Goal: Task Accomplishment & Management: Use online tool/utility

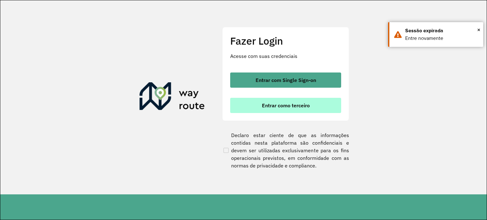
click at [277, 106] on span "Entrar como terceiro" at bounding box center [286, 105] width 48 height 5
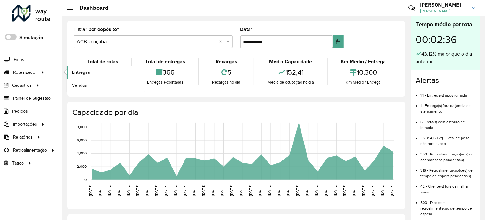
click at [73, 71] on span "Entregas" at bounding box center [81, 72] width 18 height 7
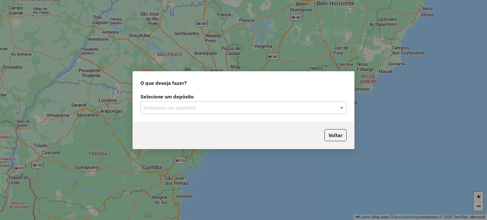
click at [343, 109] on span at bounding box center [342, 108] width 8 height 8
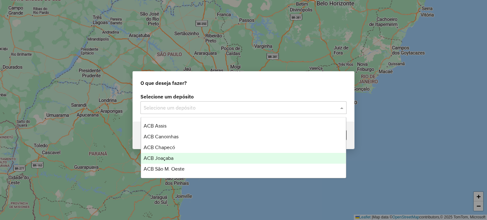
click at [166, 159] on span "ACB Joaçaba" at bounding box center [159, 158] width 30 height 5
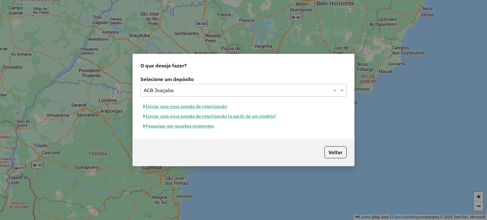
click at [185, 125] on button "Pesquisar por sessões existentes" at bounding box center [178, 126] width 76 height 10
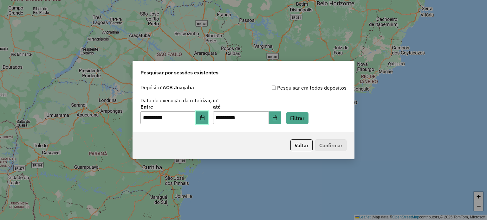
click at [202, 117] on button "Choose Date" at bounding box center [202, 118] width 12 height 13
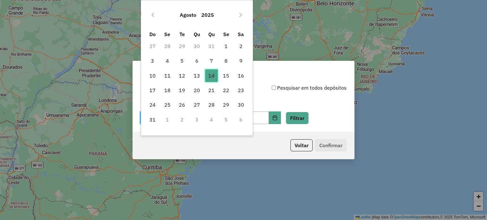
click at [215, 76] on span "14" at bounding box center [211, 75] width 13 height 13
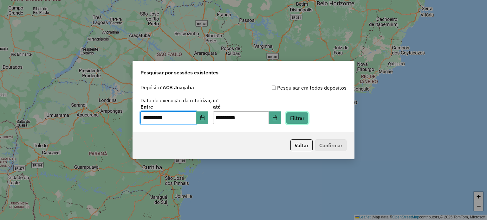
click at [302, 118] on button "Filtrar" at bounding box center [297, 118] width 22 height 12
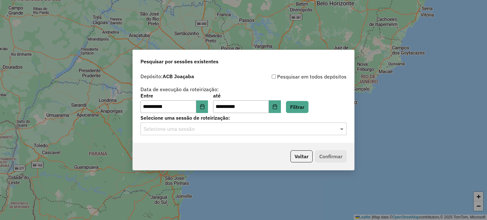
click at [340, 129] on span at bounding box center [342, 129] width 8 height 8
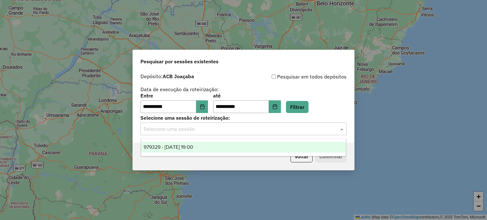
click at [184, 144] on div "979329 - 14/08/2025 19:00" at bounding box center [243, 147] width 205 height 11
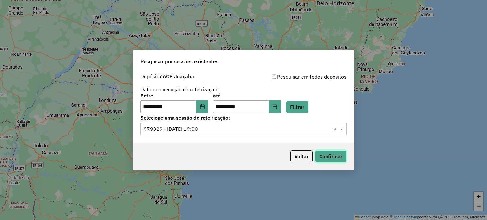
click at [326, 155] on button "Confirmar" at bounding box center [330, 157] width 31 height 12
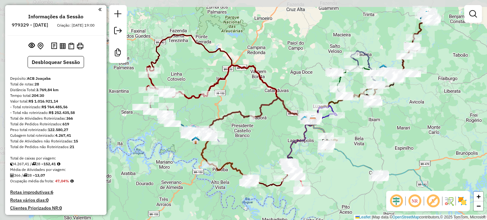
drag, startPoint x: 176, startPoint y: 119, endPoint x: 238, endPoint y: 129, distance: 63.3
click at [238, 129] on div "Janela de atendimento Grade de atendimento Capacidade Transportadoras Veículos …" at bounding box center [243, 110] width 487 height 220
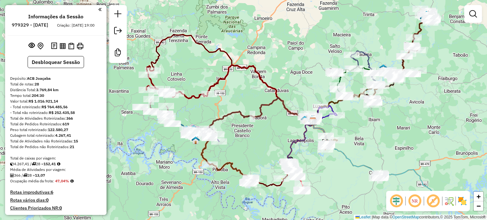
drag, startPoint x: 210, startPoint y: 115, endPoint x: 214, endPoint y: 117, distance: 3.9
click at [212, 116] on div "Janela de atendimento Grade de atendimento Capacidade Transportadoras Veículos …" at bounding box center [243, 110] width 487 height 220
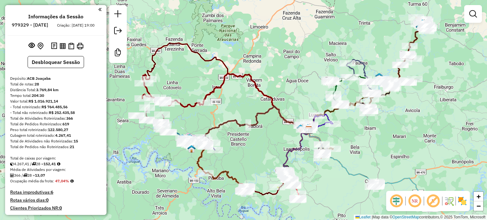
drag, startPoint x: 202, startPoint y: 118, endPoint x: 192, endPoint y: 116, distance: 10.1
click at [192, 116] on div "Janela de atendimento Grade de atendimento Capacidade Transportadoras Veículos …" at bounding box center [243, 110] width 487 height 220
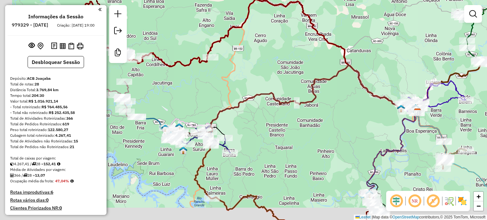
drag, startPoint x: 227, startPoint y: 102, endPoint x: 216, endPoint y: 108, distance: 12.1
click at [230, 99] on div "Janela de atendimento Grade de atendimento Capacidade Transportadoras Veículos …" at bounding box center [243, 110] width 487 height 220
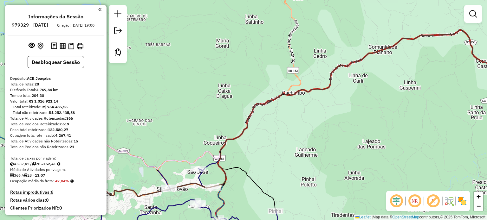
drag, startPoint x: 214, startPoint y: 107, endPoint x: 226, endPoint y: 99, distance: 14.6
click at [225, 100] on div "Janela de atendimento Grade de atendimento Capacidade Transportadoras Veículos …" at bounding box center [243, 110] width 487 height 220
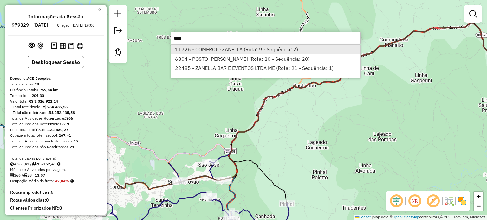
type input "****"
click at [222, 49] on li "11726 - COMERCIO ZANELLA (Rota: 9 - Sequência: 2)" at bounding box center [265, 50] width 189 height 10
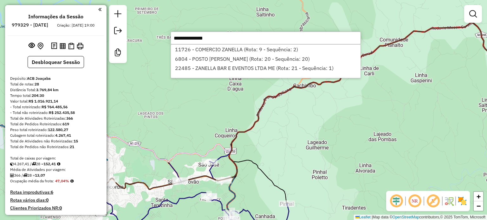
select select "**********"
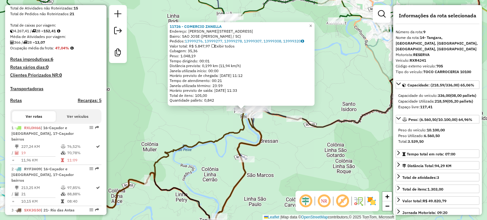
scroll to position [535, 0]
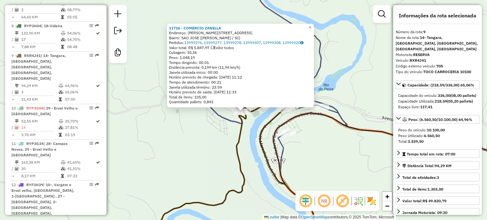
click at [251, 119] on div "11726 - COMERCIO ZANELLA Endereço: Antonio costeiro filho 100 Bairro: SAO JOSE …" at bounding box center [243, 110] width 487 height 220
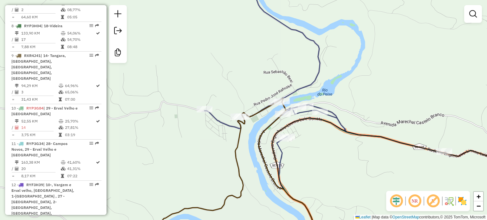
drag, startPoint x: 252, startPoint y: 120, endPoint x: 251, endPoint y: 125, distance: 5.2
click at [251, 125] on div "Janela de atendimento Grade de atendimento Capacidade Transportadoras Veículos …" at bounding box center [243, 110] width 487 height 220
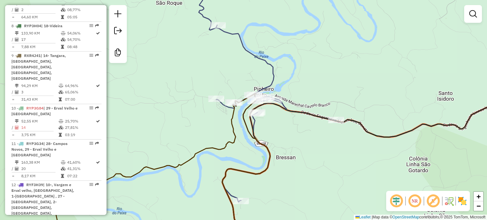
drag, startPoint x: 258, startPoint y: 137, endPoint x: 255, endPoint y: 126, distance: 10.6
click at [256, 129] on div "Janela de atendimento Grade de atendimento Capacidade Transportadoras Veículos …" at bounding box center [243, 110] width 487 height 220
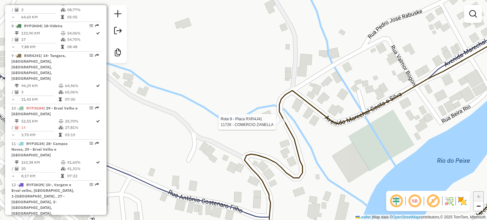
select select "**********"
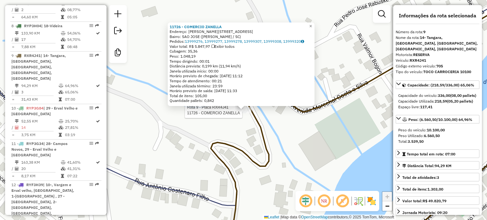
click at [273, 127] on div "Rota 9 - Placa RXR4J41 11726 - COMERCIO ZANELLA 11726 - COMERCIO ZANELLA Endere…" at bounding box center [243, 110] width 487 height 220
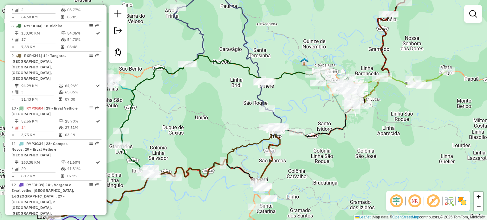
drag, startPoint x: 297, startPoint y: 162, endPoint x: 288, endPoint y: 162, distance: 8.9
click at [288, 162] on div "Janela de atendimento Grade de atendimento Capacidade Transportadoras Veículos …" at bounding box center [243, 110] width 487 height 220
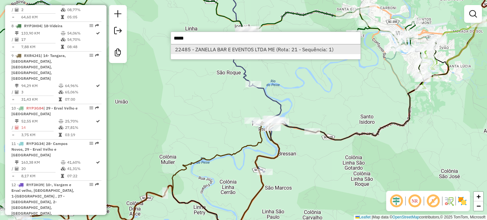
type input "*****"
click at [220, 53] on li "22485 - ZANELLA BAR E EVENTOS LTDA ME (Rota: 21 - Sequência: 1)" at bounding box center [265, 50] width 189 height 10
select select "**********"
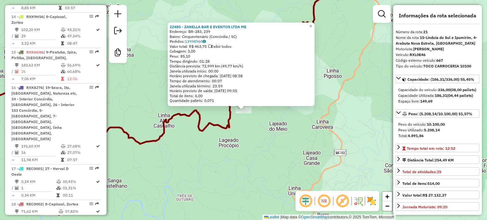
scroll to position [1023, 0]
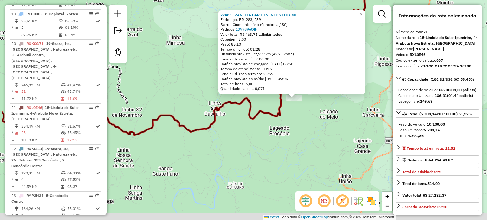
drag, startPoint x: 236, startPoint y: 141, endPoint x: 294, endPoint y: 124, distance: 60.1
click at [294, 125] on div "22485 - ZANELLA BAR E EVENTOS LTDA ME Endereço: BR-283, 239 Bairro: Cinquentená…" at bounding box center [243, 110] width 487 height 220
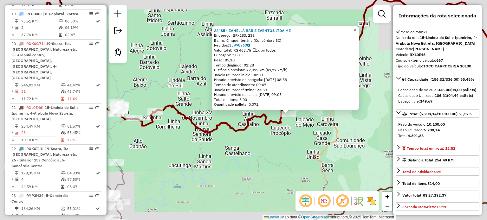
click at [274, 137] on div "22485 - ZANELLA BAR E EVENTOS LTDA ME Endereço: BR-283, 239 Bairro: Cinquentená…" at bounding box center [243, 110] width 487 height 220
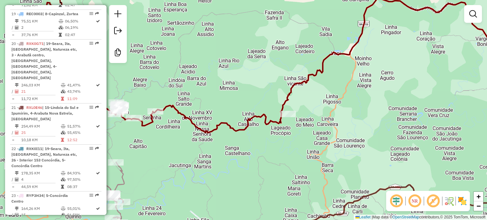
drag, startPoint x: 281, startPoint y: 147, endPoint x: 284, endPoint y: 137, distance: 10.5
click at [284, 138] on div "Janela de atendimento Grade de atendimento Capacidade Transportadoras Veículos …" at bounding box center [243, 110] width 487 height 220
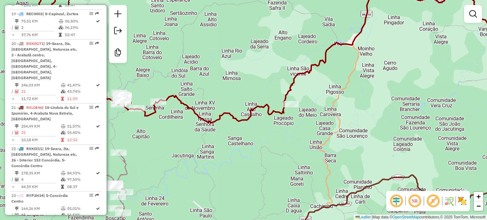
drag, startPoint x: 307, startPoint y: 134, endPoint x: 315, endPoint y: 129, distance: 9.8
click at [315, 130] on div "Rota 21 - Placa RXL0E46 22485 - ZANELLA BAR E EVENTOS LTDA ME Janela de atendim…" at bounding box center [243, 110] width 487 height 220
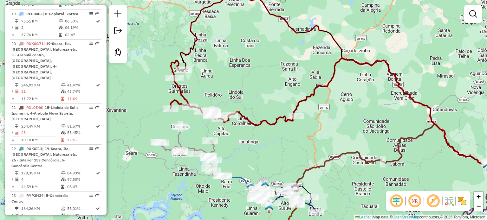
drag, startPoint x: 311, startPoint y: 153, endPoint x: 301, endPoint y: 153, distance: 9.2
click at [301, 153] on div "Janela de atendimento Grade de atendimento Capacidade Transportadoras Veículos …" at bounding box center [243, 110] width 487 height 220
drag, startPoint x: 296, startPoint y: 131, endPoint x: 300, endPoint y: 135, distance: 5.4
click at [300, 135] on div "Janela de atendimento Grade de atendimento Capacidade Transportadoras Veículos …" at bounding box center [243, 110] width 487 height 220
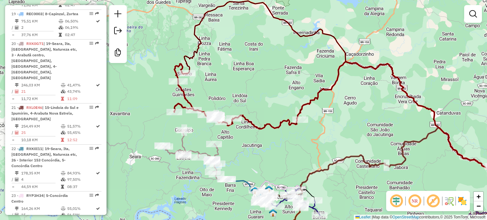
click at [276, 142] on div "Janela de atendimento Grade de atendimento Capacidade Transportadoras Veículos …" at bounding box center [243, 110] width 487 height 220
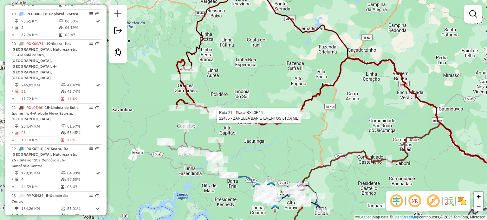
select select "**********"
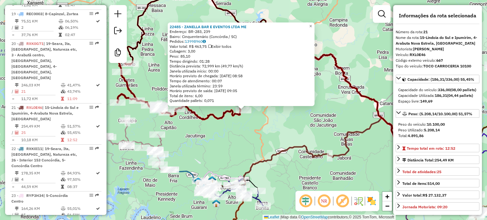
click at [236, 140] on div "22485 - ZANELLA BAR E EVENTOS LTDA ME Endereço: BR-283, 239 Bairro: Cinquentená…" at bounding box center [243, 110] width 487 height 220
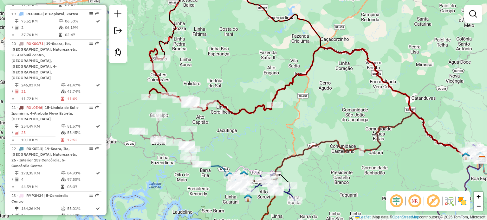
drag, startPoint x: 231, startPoint y: 143, endPoint x: 292, endPoint y: 134, distance: 60.9
click at [292, 134] on div "Janela de atendimento Grade de atendimento Capacidade Transportadoras Veículos …" at bounding box center [243, 110] width 487 height 220
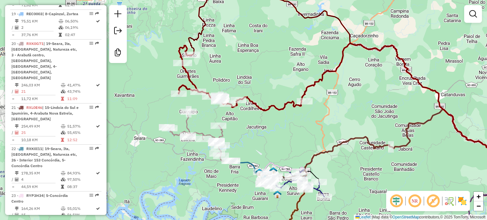
click at [279, 138] on div "Janela de atendimento Grade de atendimento Capacidade Transportadoras Veículos …" at bounding box center [243, 110] width 487 height 220
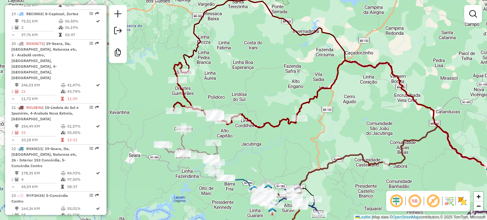
click at [272, 155] on div "Janela de atendimento Grade de atendimento Capacidade Transportadoras Veículos …" at bounding box center [243, 110] width 487 height 220
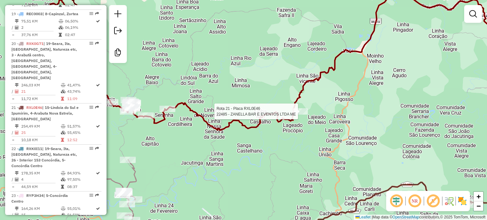
select select "**********"
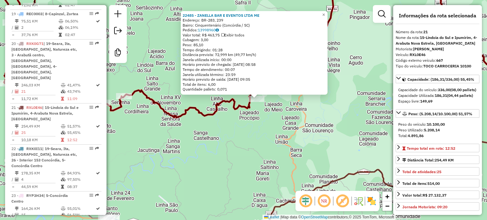
drag, startPoint x: 273, startPoint y: 136, endPoint x: 272, endPoint y: 130, distance: 6.4
click at [274, 133] on div "22485 - ZANELLA BAR E EVENTOS LTDA ME Endereço: BR-283, 239 Bairro: Cinquentená…" at bounding box center [243, 110] width 487 height 220
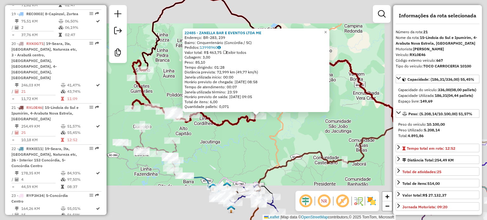
drag, startPoint x: 260, startPoint y: 141, endPoint x: 269, endPoint y: 147, distance: 10.5
click at [260, 141] on div "22485 - ZANELLA BAR E EVENTOS LTDA ME Endereço: BR-283, 239 Bairro: Cinquentená…" at bounding box center [243, 110] width 487 height 220
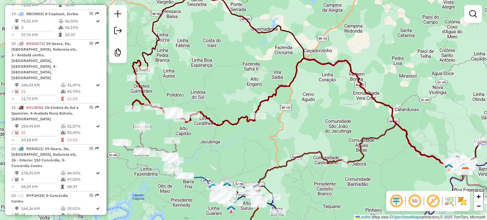
drag, startPoint x: 274, startPoint y: 149, endPoint x: 277, endPoint y: 139, distance: 10.2
click at [280, 143] on div "Janela de atendimento Grade de atendimento Capacidade Transportadoras Veículos …" at bounding box center [243, 110] width 487 height 220
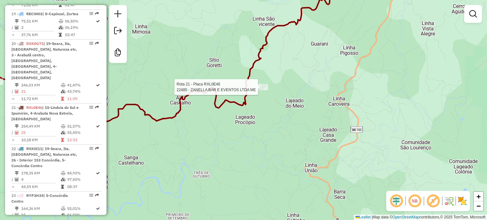
select select "**********"
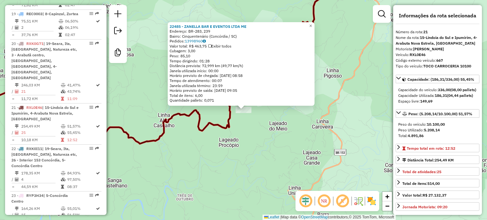
click at [243, 132] on div "22485 - ZANELLA BAR E EVENTOS LTDA ME Endereço: BR-283, 239 Bairro: Cinquentená…" at bounding box center [243, 110] width 487 height 220
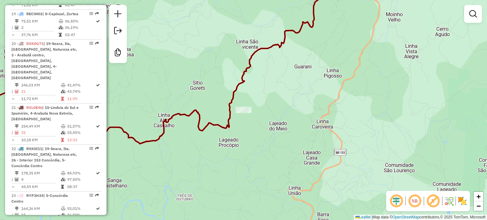
click at [246, 135] on div "Janela de atendimento Grade de atendimento Capacidade Transportadoras Veículos …" at bounding box center [243, 110] width 487 height 220
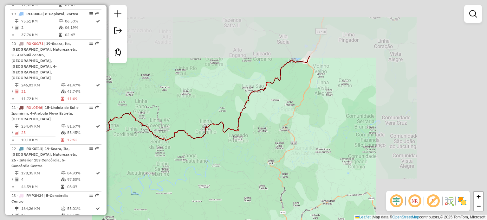
drag, startPoint x: 266, startPoint y: 154, endPoint x: 259, endPoint y: 140, distance: 15.4
click at [266, 149] on div "Janela de atendimento Grade de atendimento Capacidade Transportadoras Veículos …" at bounding box center [243, 110] width 487 height 220
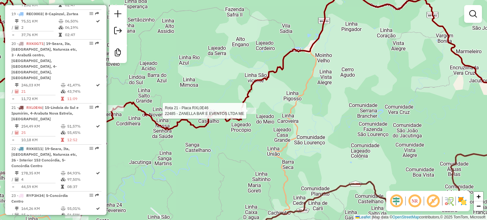
select select "**********"
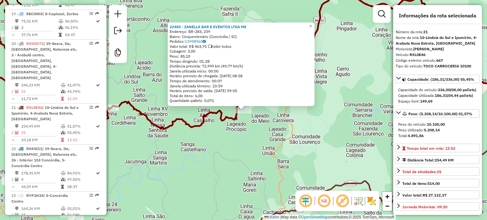
click at [237, 156] on div "22485 - ZANELLA BAR E EVENTOS LTDA ME Endereço: BR-283, 239 Bairro: Cinquentená…" at bounding box center [243, 110] width 487 height 220
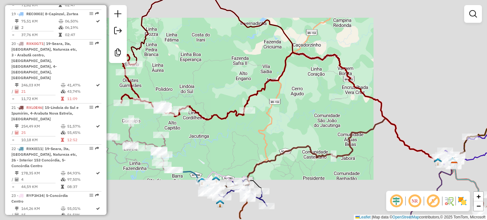
drag, startPoint x: 256, startPoint y: 136, endPoint x: 257, endPoint y: 125, distance: 11.8
click at [259, 126] on div "Janela de atendimento Grade de atendimento Capacidade Transportadoras Veículos …" at bounding box center [243, 110] width 487 height 220
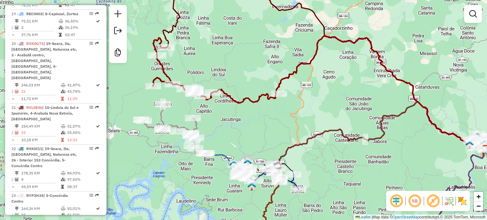
drag, startPoint x: 253, startPoint y: 122, endPoint x: 281, endPoint y: 116, distance: 29.0
click at [281, 116] on div "Janela de atendimento Grade de atendimento Capacidade Transportadoras Veículos …" at bounding box center [243, 110] width 487 height 220
click at [284, 115] on div "Janela de atendimento Grade de atendimento Capacidade Transportadoras Veículos …" at bounding box center [243, 110] width 487 height 220
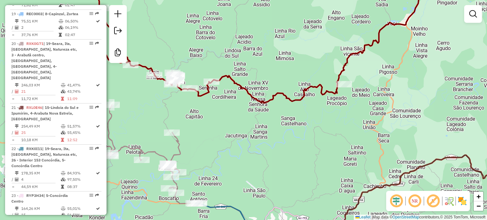
click at [290, 145] on div "Janela de atendimento Grade de atendimento Capacidade Transportadoras Veículos …" at bounding box center [243, 110] width 487 height 220
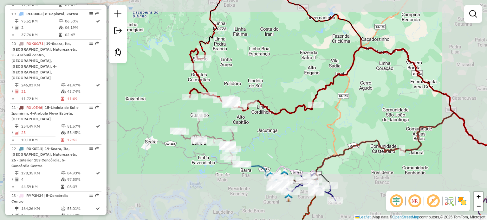
drag, startPoint x: 297, startPoint y: 158, endPoint x: 295, endPoint y: 124, distance: 34.2
click at [296, 128] on div "Janela de atendimento Grade de atendimento Capacidade Transportadoras Veículos …" at bounding box center [243, 110] width 487 height 220
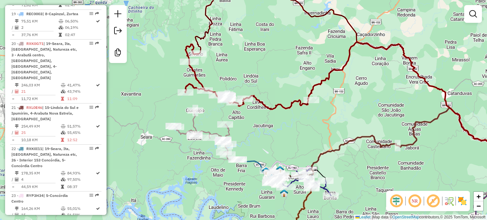
drag, startPoint x: 315, startPoint y: 105, endPoint x: 309, endPoint y: 123, distance: 18.9
click at [309, 123] on div "Janela de atendimento Grade de atendimento Capacidade Transportadoras Veículos …" at bounding box center [243, 110] width 487 height 220
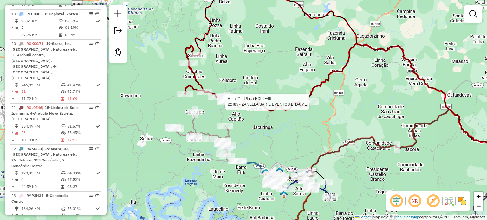
select select "**********"
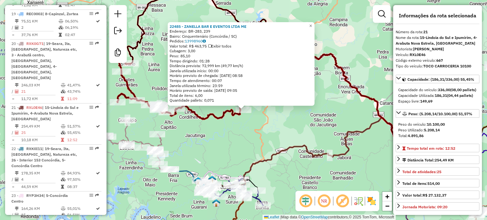
drag, startPoint x: 248, startPoint y: 127, endPoint x: 245, endPoint y: 135, distance: 8.4
click at [249, 130] on div "22485 - ZANELLA BAR E EVENTOS LTDA ME Endereço: BR-283, 239 Bairro: Cinquentená…" at bounding box center [243, 110] width 487 height 220
